Goal: Task Accomplishment & Management: Manage account settings

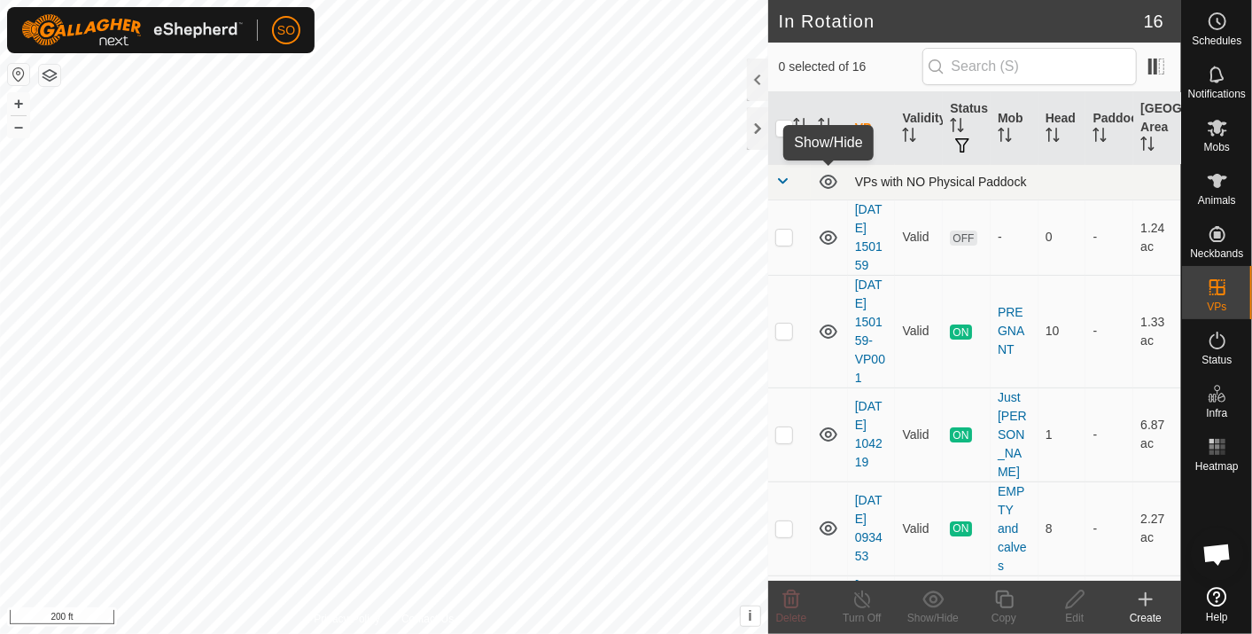
click at [825, 176] on icon at bounding box center [829, 182] width 18 height 14
click at [788, 331] on p-checkbox at bounding box center [785, 331] width 18 height 14
checkbox input "true"
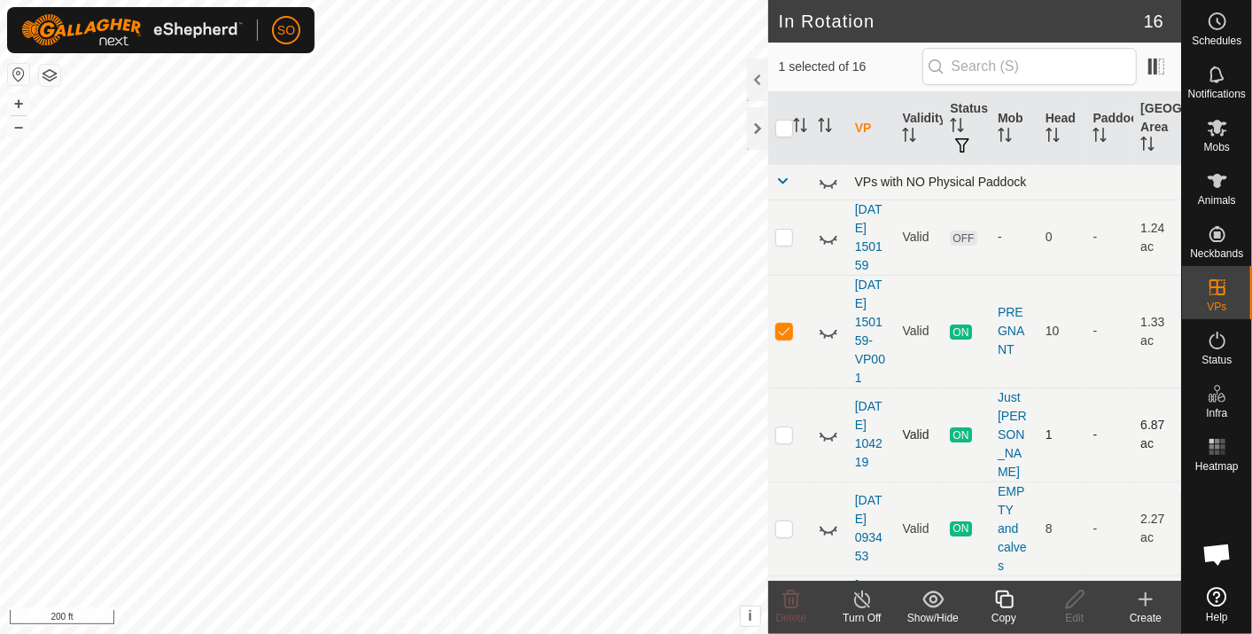
click at [780, 427] on p-checkbox at bounding box center [785, 434] width 18 height 14
drag, startPoint x: 784, startPoint y: 425, endPoint x: 784, endPoint y: 397, distance: 28.4
click at [784, 427] on p-checkbox at bounding box center [785, 434] width 18 height 14
checkbox input "false"
click at [779, 324] on p-checkbox at bounding box center [785, 331] width 18 height 14
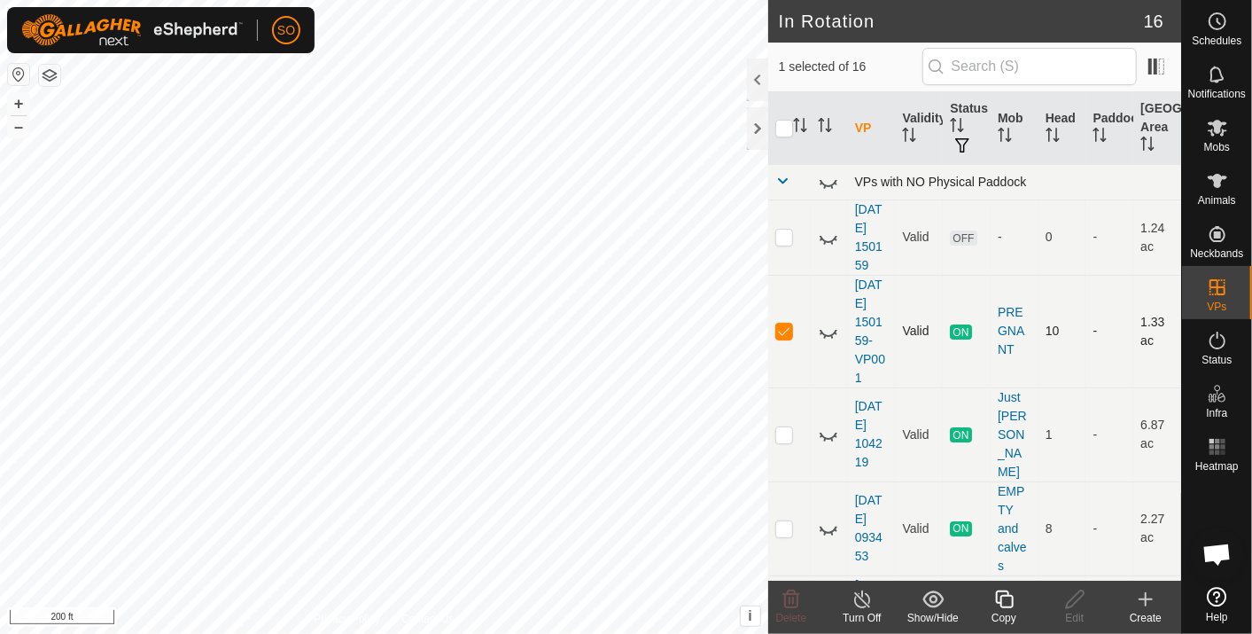
checkbox input "false"
click at [825, 424] on icon at bounding box center [828, 434] width 21 height 21
click at [828, 518] on icon at bounding box center [828, 528] width 21 height 21
click at [828, 331] on icon at bounding box center [828, 331] width 21 height 21
